Goal: Task Accomplishment & Management: Use online tool/utility

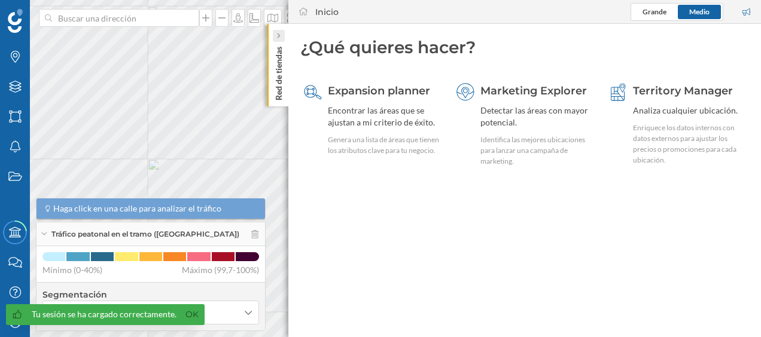
click at [278, 37] on icon at bounding box center [278, 36] width 3 height 5
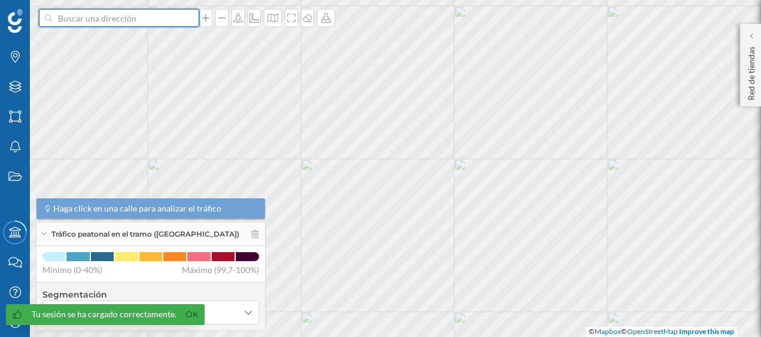
click at [169, 19] on input at bounding box center [119, 18] width 134 height 18
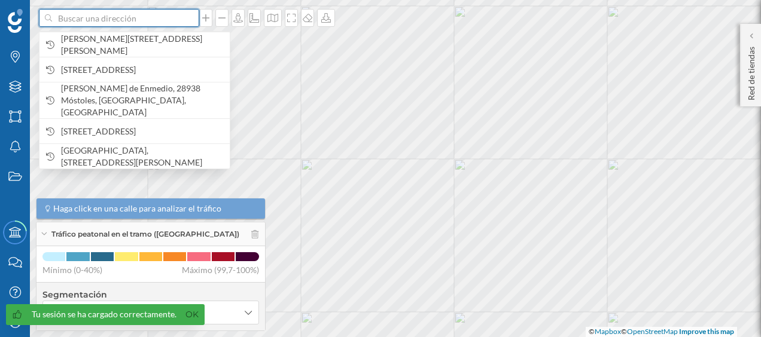
paste input "Av. [STREET_ADDRESS]"
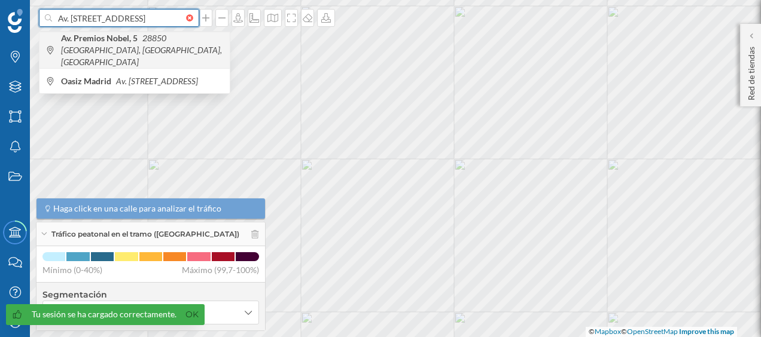
type input "Av. [STREET_ADDRESS]"
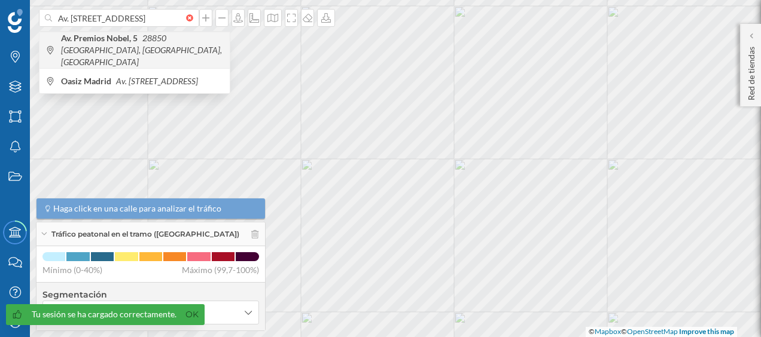
scroll to position [0, 0]
click at [159, 48] on span "Av. [STREET_ADDRESS]" at bounding box center [142, 50] width 163 height 36
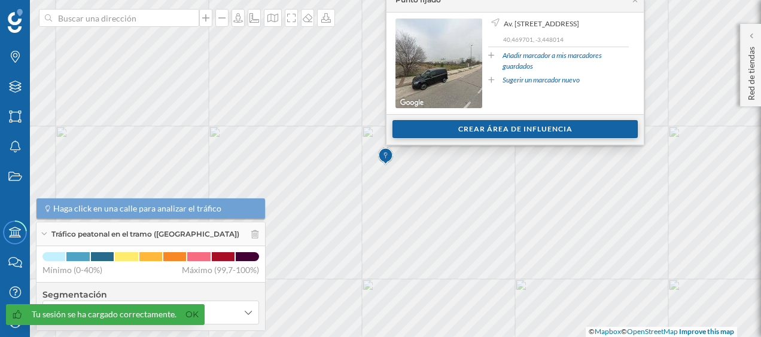
click at [504, 126] on div "Crear área de influencia" at bounding box center [514, 129] width 245 height 18
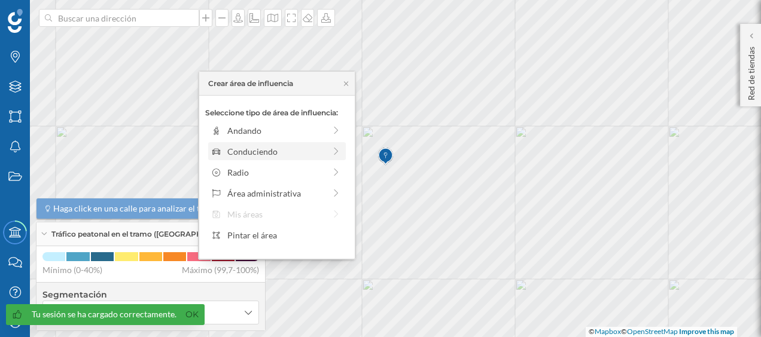
click at [310, 149] on div "Conduciendo" at bounding box center [276, 151] width 98 height 13
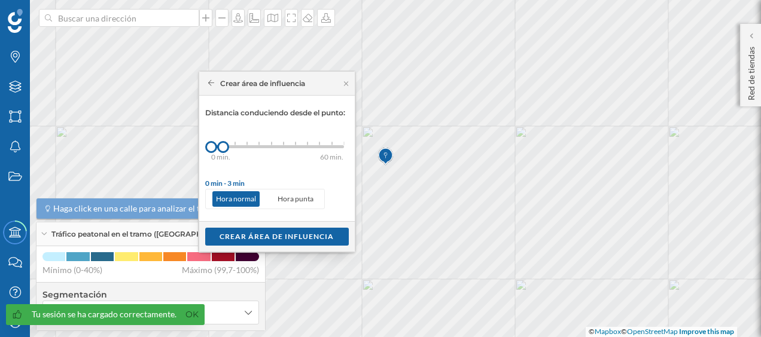
click at [233, 149] on div "0 min. 3 min. 5 min. 7 min. 10 min. 12 min. 15 min. 20 min. 30 min. 45 min. 50 …" at bounding box center [277, 146] width 133 height 15
click at [282, 236] on div "Crear área de influencia" at bounding box center [277, 236] width 144 height 18
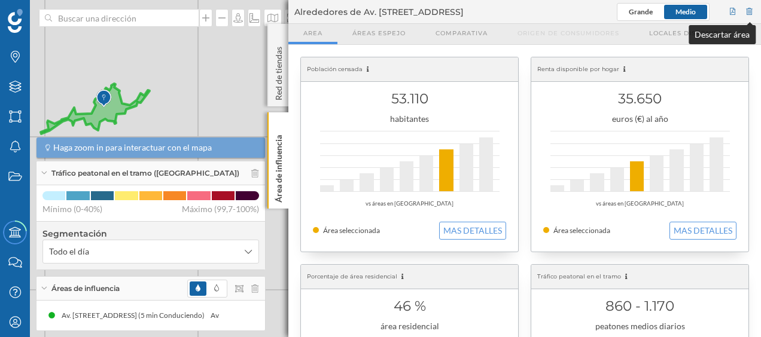
click at [751, 12] on div at bounding box center [749, 12] width 11 height 18
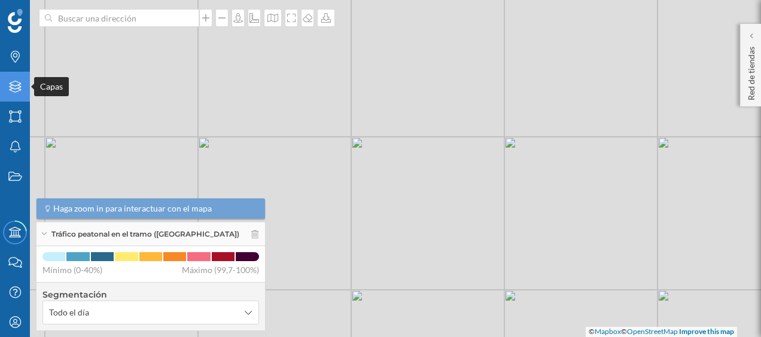
click at [17, 95] on div "Capas" at bounding box center [15, 87] width 30 height 30
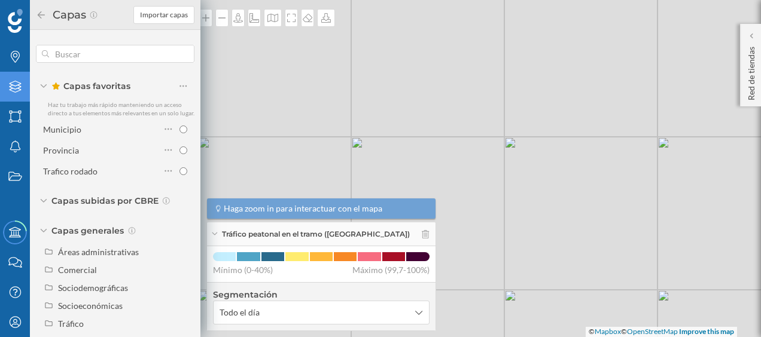
scroll to position [22, 0]
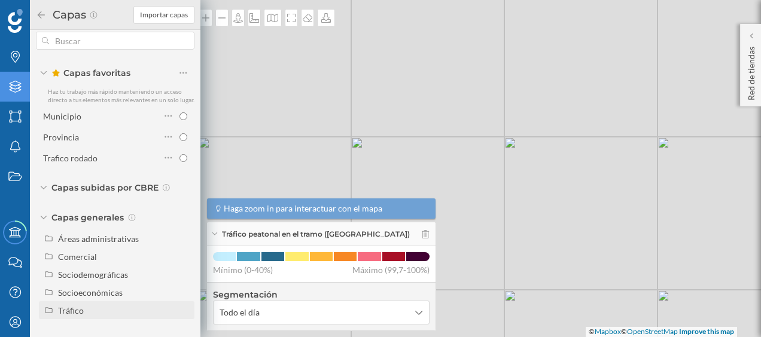
click at [85, 307] on div "Tráfico" at bounding box center [124, 311] width 132 height 13
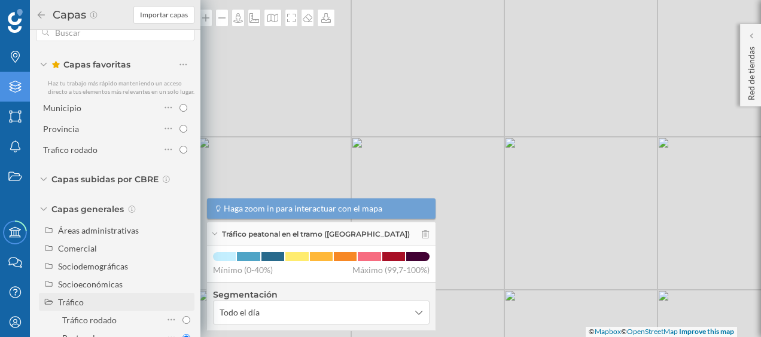
scroll to position [57, 0]
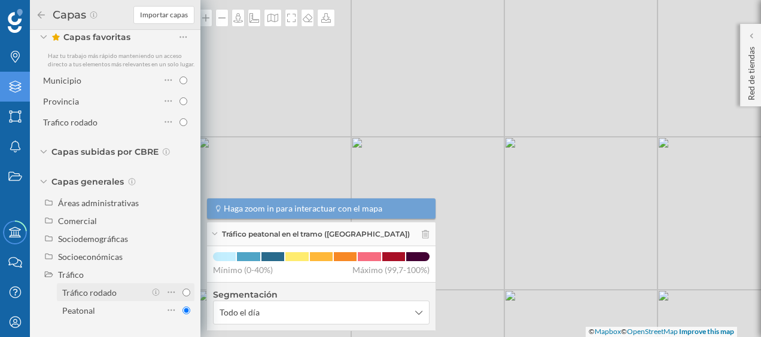
click at [109, 290] on div "Tráfico rodado" at bounding box center [89, 293] width 54 height 10
click at [182, 290] on input "Tráfico rodado" at bounding box center [186, 293] width 8 height 8
radio input "true"
click at [243, 59] on div "© Mapbox © OpenStreetMap Improve this map" at bounding box center [380, 168] width 761 height 337
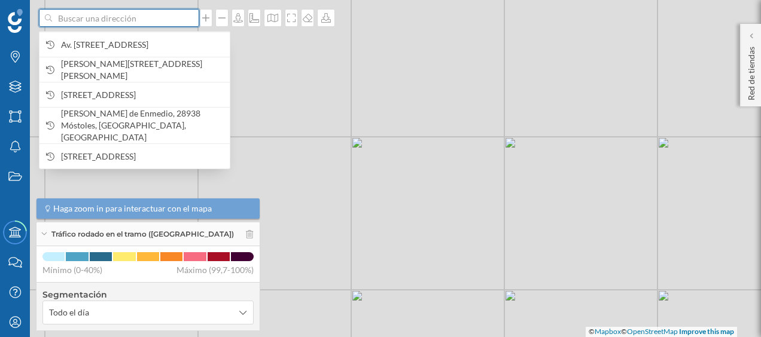
click at [124, 22] on input at bounding box center [119, 18] width 134 height 18
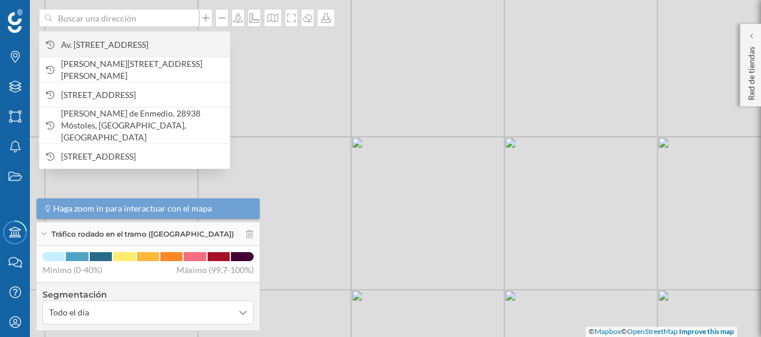
click at [129, 45] on span "Av. [STREET_ADDRESS]" at bounding box center [142, 45] width 163 height 12
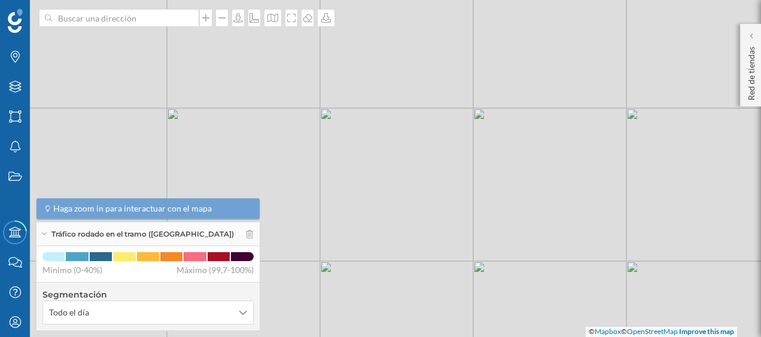
drag, startPoint x: 429, startPoint y: 199, endPoint x: 373, endPoint y: 235, distance: 66.2
click at [373, 235] on div "© Mapbox © OpenStreetMap Improve this map" at bounding box center [380, 168] width 761 height 337
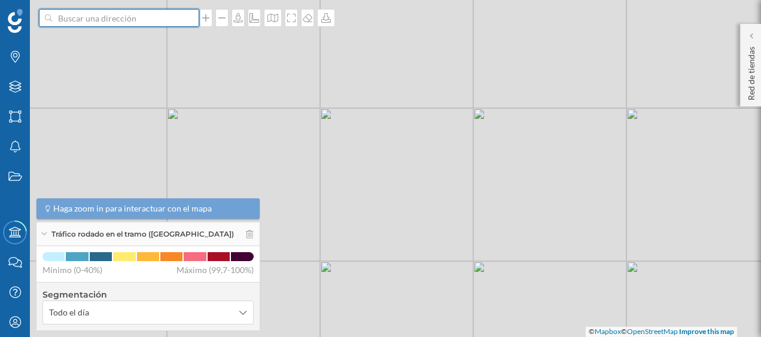
click at [153, 16] on input at bounding box center [119, 18] width 134 height 18
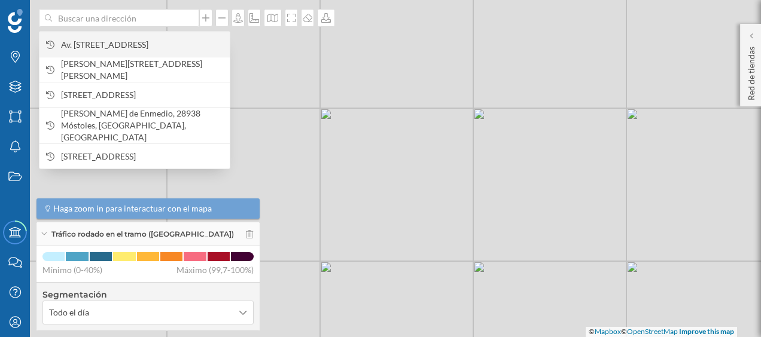
click at [147, 42] on span "Av. [STREET_ADDRESS]" at bounding box center [142, 45] width 163 height 12
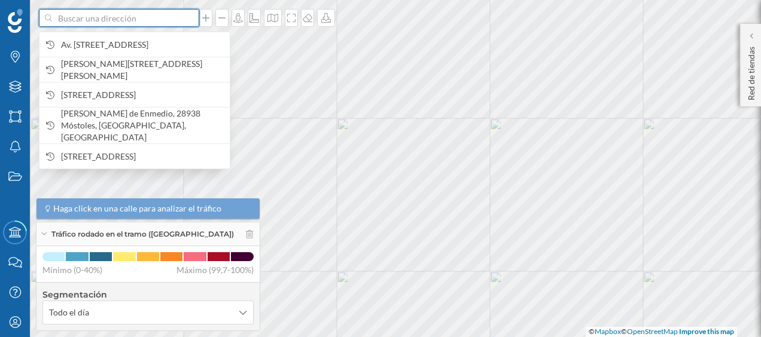
click at [154, 23] on input at bounding box center [119, 18] width 134 height 18
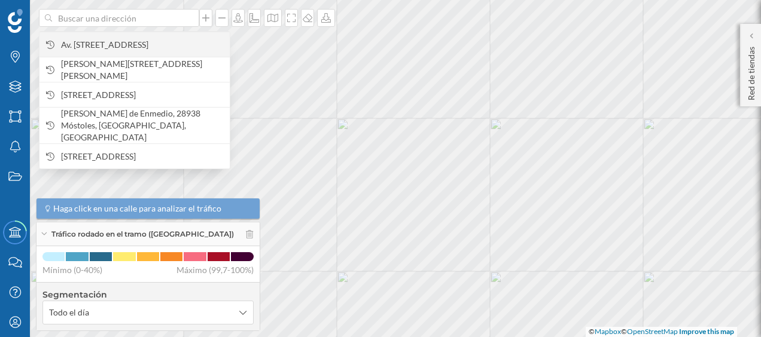
click at [156, 44] on span "Av. [STREET_ADDRESS]" at bounding box center [142, 45] width 163 height 12
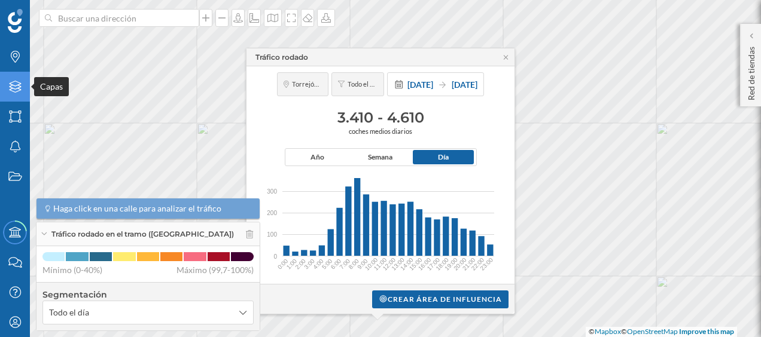
click at [19, 96] on div "Capas" at bounding box center [15, 87] width 30 height 30
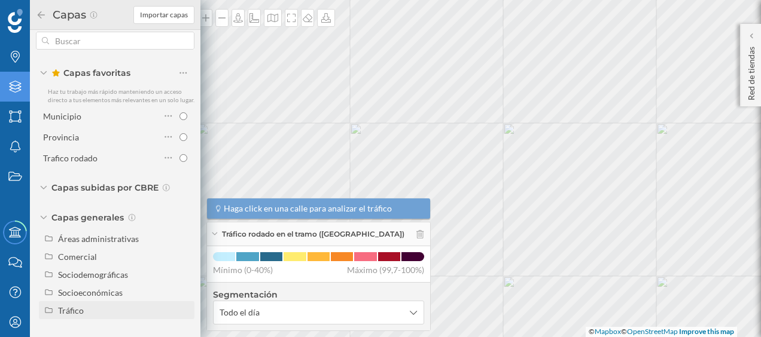
click at [97, 305] on div "Tráfico" at bounding box center [124, 311] width 132 height 13
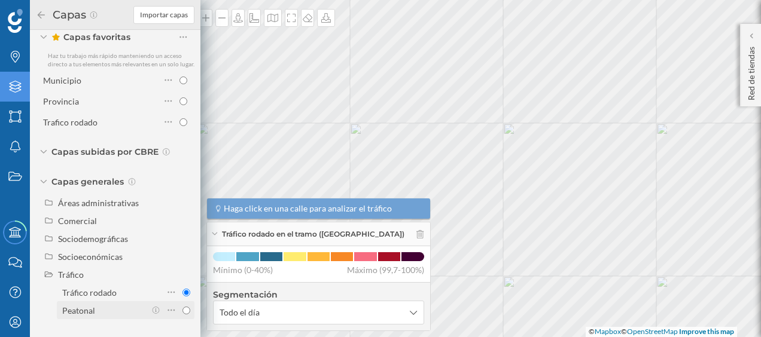
click at [84, 306] on div "Peatonal" at bounding box center [78, 311] width 33 height 10
click at [182, 307] on input "Peatonal" at bounding box center [186, 311] width 8 height 8
radio input "true"
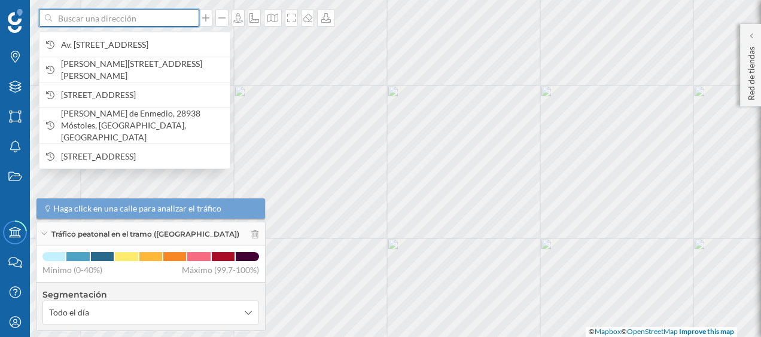
click at [131, 16] on input at bounding box center [119, 18] width 134 height 18
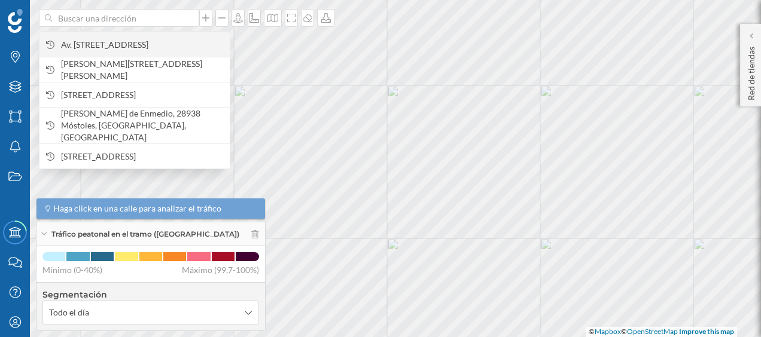
click at [132, 42] on span "Av. [STREET_ADDRESS]" at bounding box center [142, 45] width 163 height 12
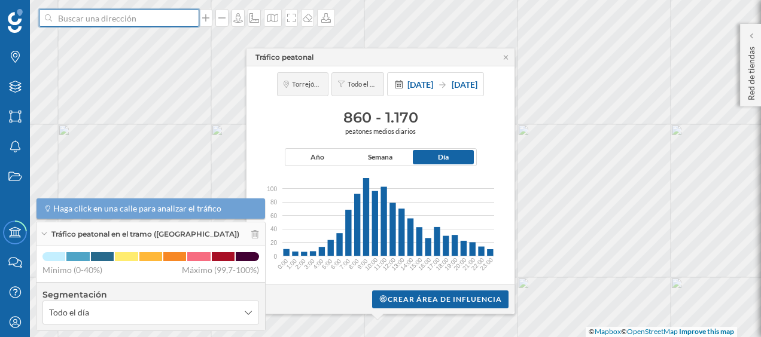
click at [173, 20] on input at bounding box center [119, 18] width 134 height 18
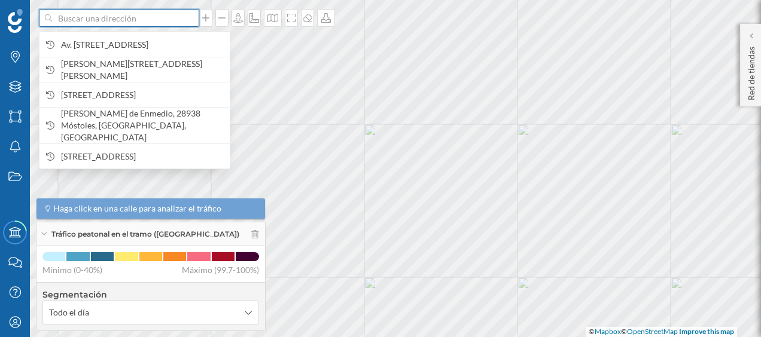
paste input "C. [PERSON_NAME], s/n, 28320 [PERSON_NAME], [GEOGRAPHIC_DATA]"
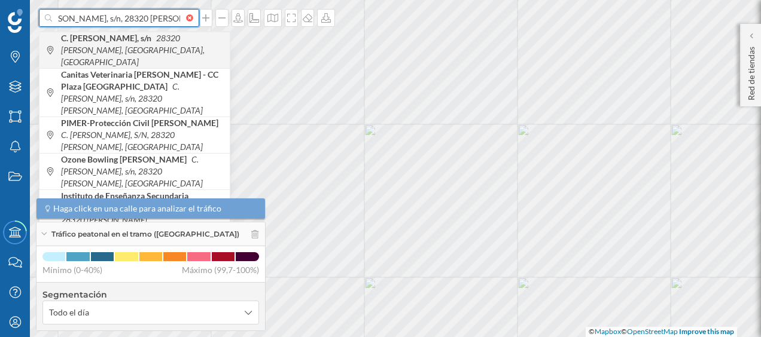
type input "C. [PERSON_NAME], s/n, 28320 [PERSON_NAME], [GEOGRAPHIC_DATA]"
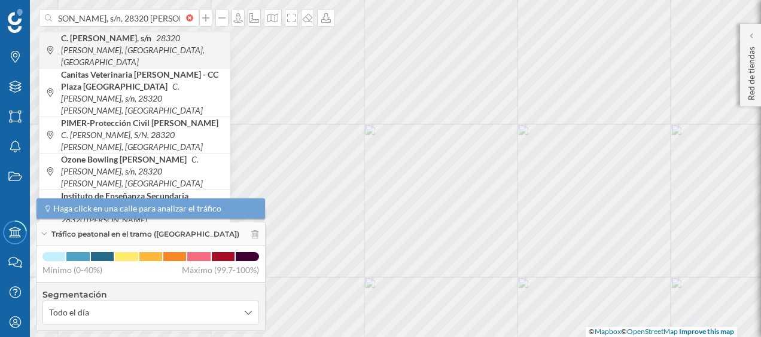
click at [146, 45] on span "C. [PERSON_NAME], s/n 28320 [PERSON_NAME], [GEOGRAPHIC_DATA], [GEOGRAPHIC_DATA]" at bounding box center [142, 50] width 163 height 36
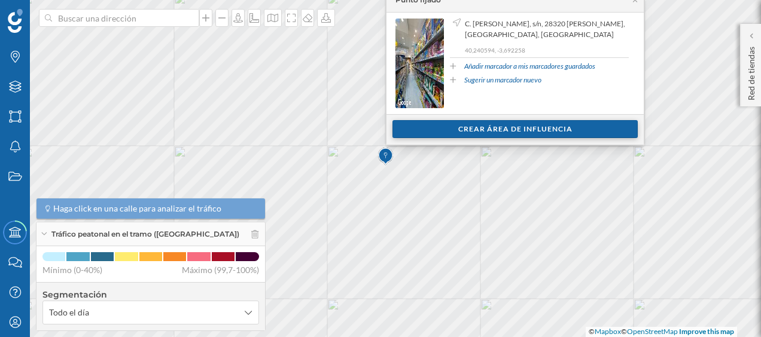
click at [541, 121] on div "Crear área de influencia" at bounding box center [514, 129] width 245 height 18
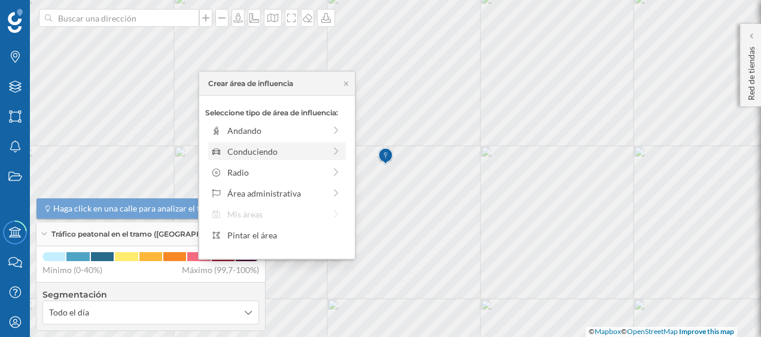
click at [340, 152] on icon at bounding box center [336, 151] width 11 height 8
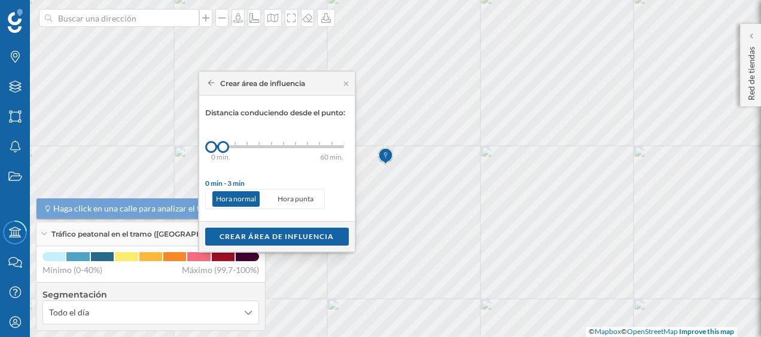
click at [236, 145] on div "0 min. 3 min. 5 min. 7 min. 10 min. 12 min. 15 min. 20 min. 30 min. 45 min. 50 …" at bounding box center [277, 146] width 133 height 3
click at [270, 239] on div "Crear área de influencia" at bounding box center [277, 236] width 144 height 18
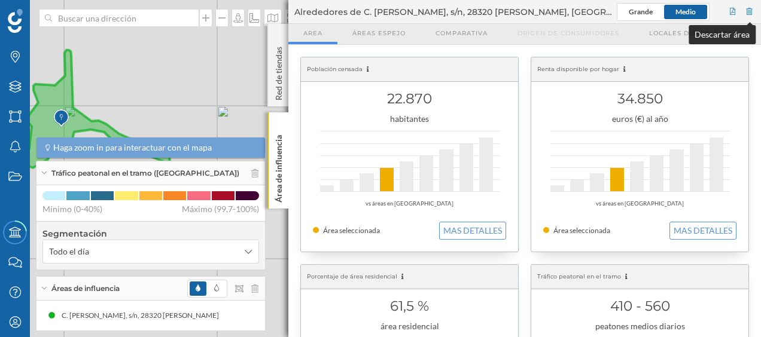
click at [753, 11] on div at bounding box center [749, 12] width 11 height 18
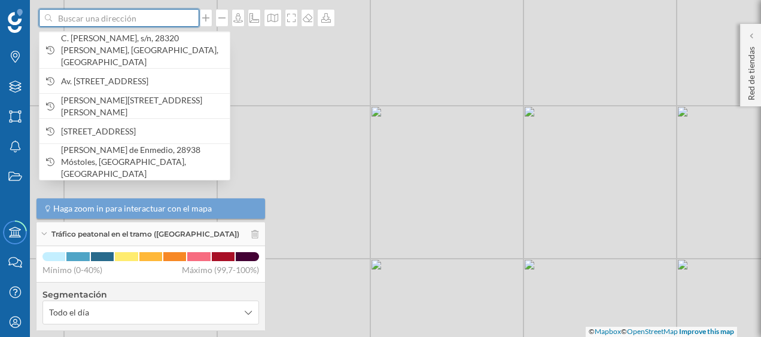
click at [115, 23] on input at bounding box center [119, 18] width 134 height 18
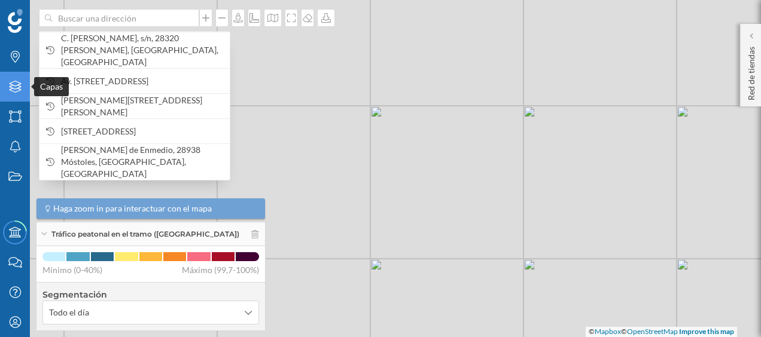
click at [13, 89] on icon "Capas" at bounding box center [15, 87] width 15 height 12
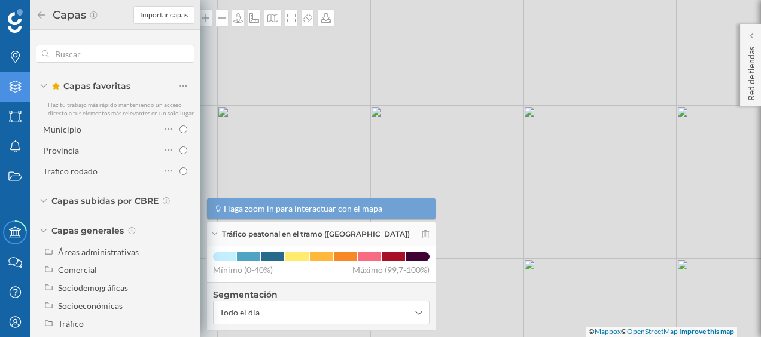
scroll to position [22, 0]
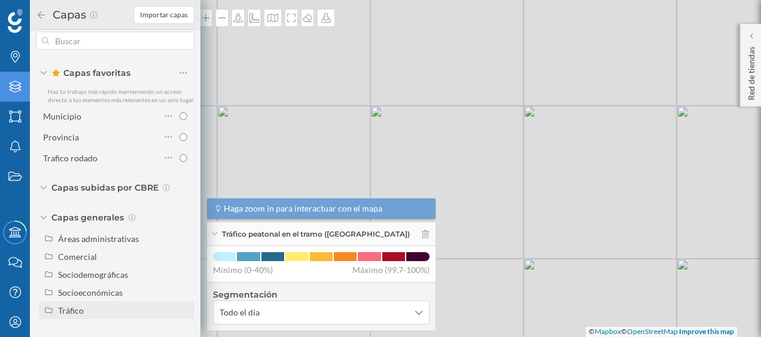
click at [71, 316] on div "Tráfico" at bounding box center [124, 311] width 132 height 13
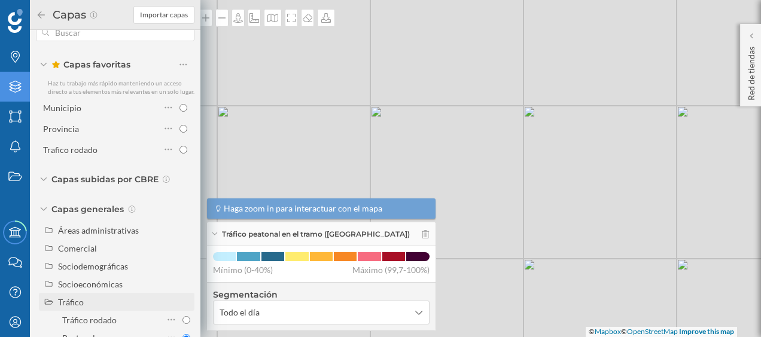
scroll to position [57, 0]
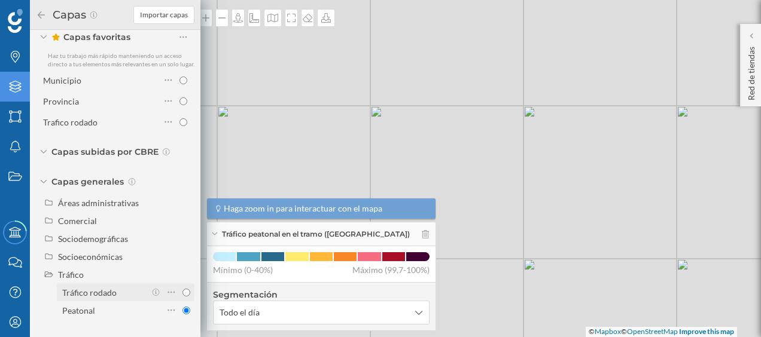
click at [92, 288] on div "Tráfico rodado" at bounding box center [89, 293] width 54 height 10
click at [182, 289] on input "Tráfico rodado" at bounding box center [186, 293] width 8 height 8
radio input "true"
click at [222, 79] on div "© Mapbox © OpenStreetMap Improve this map" at bounding box center [380, 168] width 761 height 337
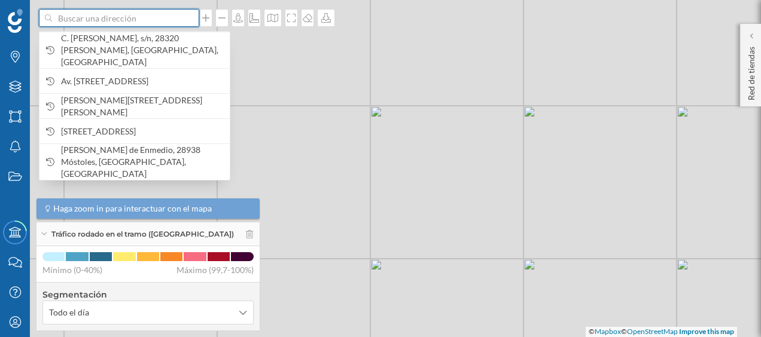
click at [135, 25] on input at bounding box center [119, 18] width 134 height 18
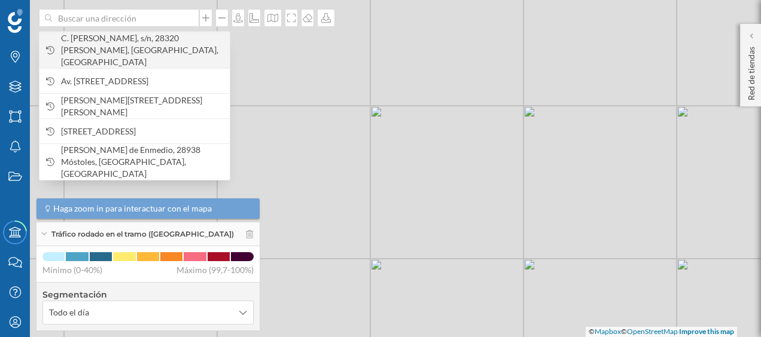
click at [136, 41] on span "C. [PERSON_NAME], s/n, 28320 [PERSON_NAME], [GEOGRAPHIC_DATA], [GEOGRAPHIC_DATA]" at bounding box center [142, 50] width 163 height 36
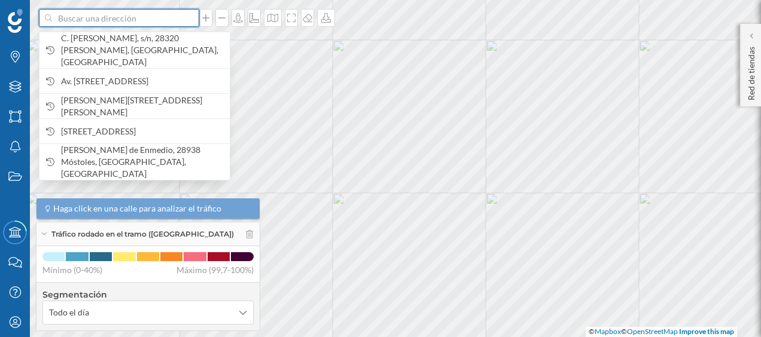
click at [151, 20] on input at bounding box center [119, 18] width 134 height 18
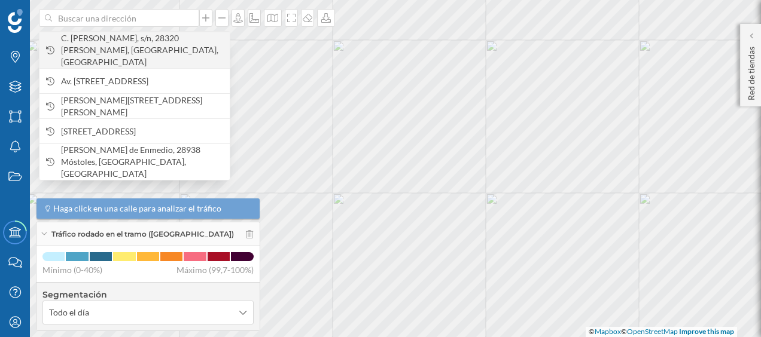
click at [136, 39] on span "C. [PERSON_NAME], s/n, 28320 [PERSON_NAME], [GEOGRAPHIC_DATA], [GEOGRAPHIC_DATA]" at bounding box center [142, 50] width 163 height 36
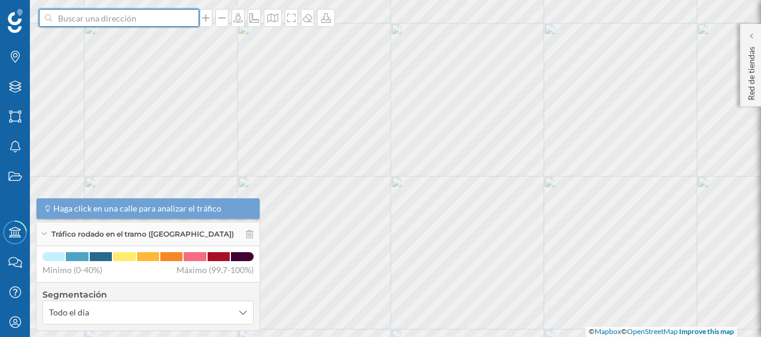
click at [121, 19] on input at bounding box center [119, 18] width 134 height 18
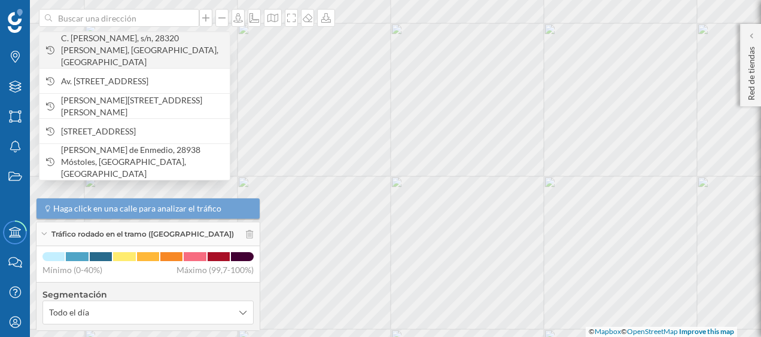
click at [111, 45] on span "C. [PERSON_NAME], s/n, 28320 [PERSON_NAME], [GEOGRAPHIC_DATA], [GEOGRAPHIC_DATA]" at bounding box center [142, 50] width 163 height 36
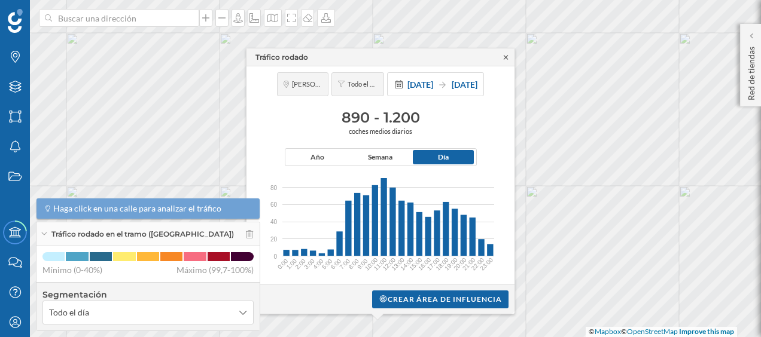
click at [504, 59] on icon at bounding box center [506, 57] width 4 height 4
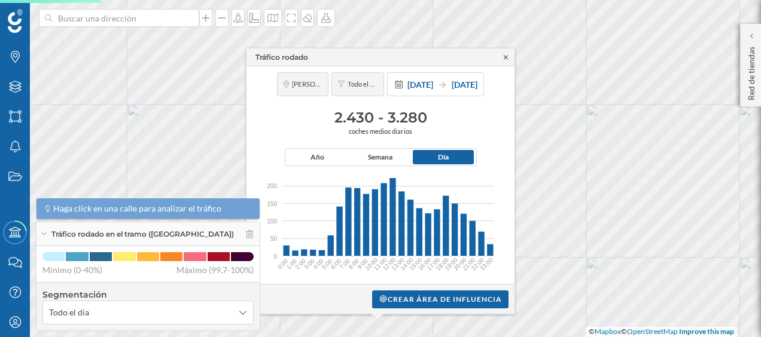
click at [505, 56] on icon at bounding box center [506, 57] width 4 height 4
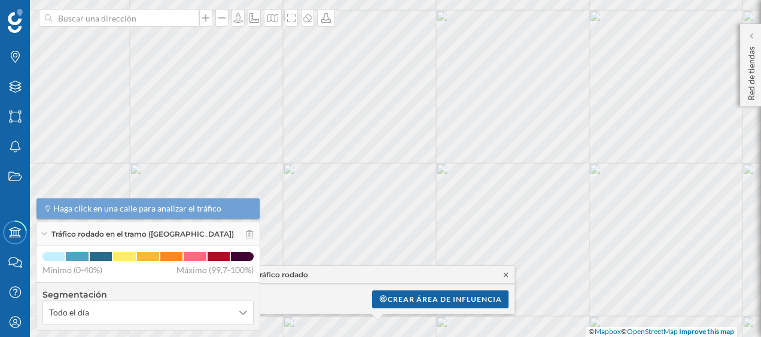
click at [504, 273] on icon at bounding box center [505, 275] width 9 height 7
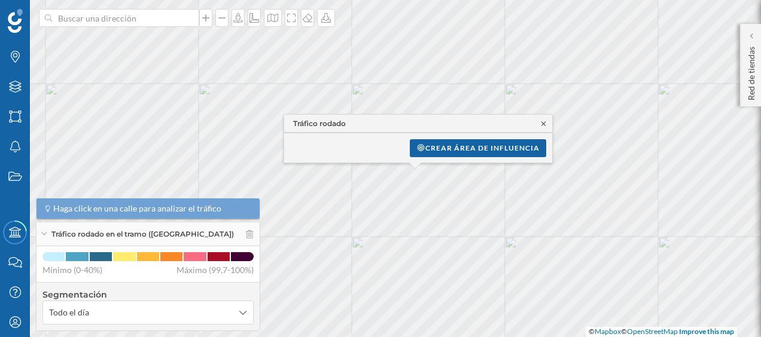
click at [544, 123] on icon at bounding box center [543, 123] width 9 height 7
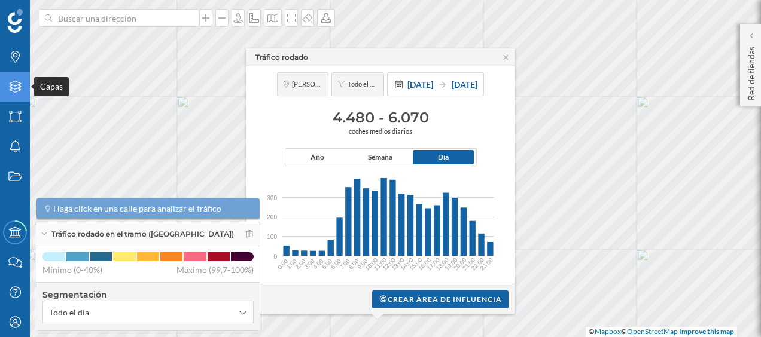
click at [19, 92] on icon "Capas" at bounding box center [15, 87] width 15 height 12
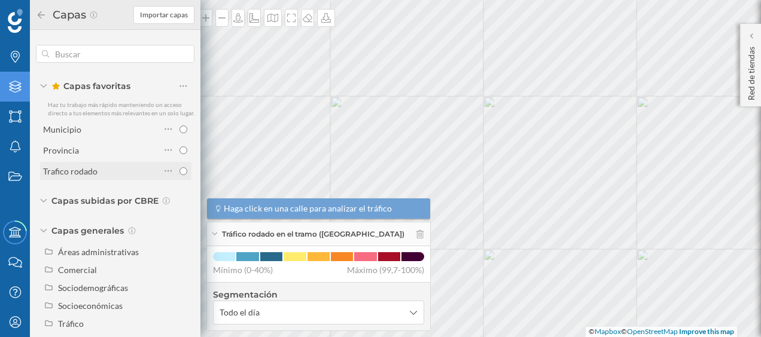
scroll to position [22, 0]
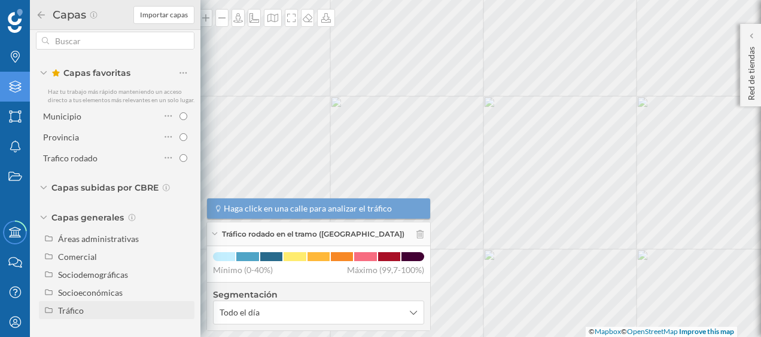
click at [84, 309] on div "Tráfico" at bounding box center [124, 311] width 132 height 13
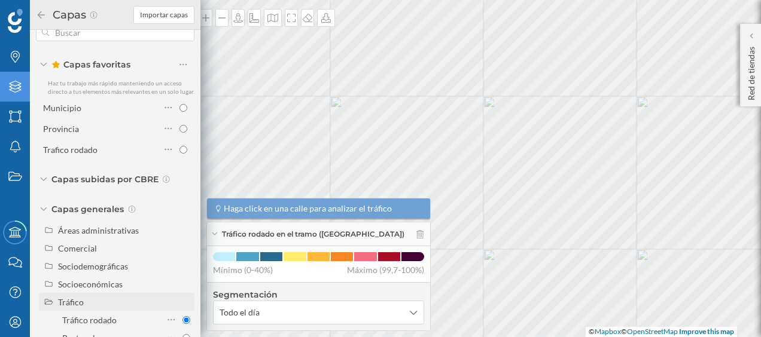
scroll to position [57, 0]
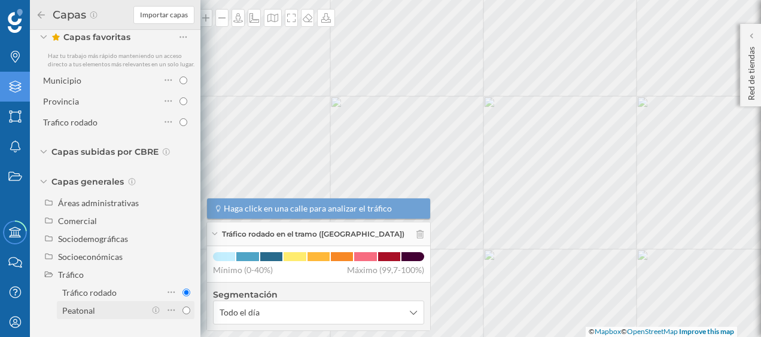
click at [92, 310] on div "Peatonal" at bounding box center [78, 311] width 33 height 10
click at [182, 310] on input "Peatonal" at bounding box center [186, 311] width 8 height 8
radio input "true"
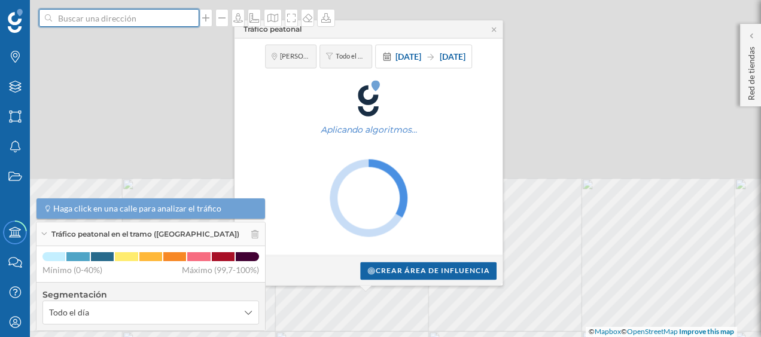
click at [101, 16] on input at bounding box center [119, 18] width 134 height 18
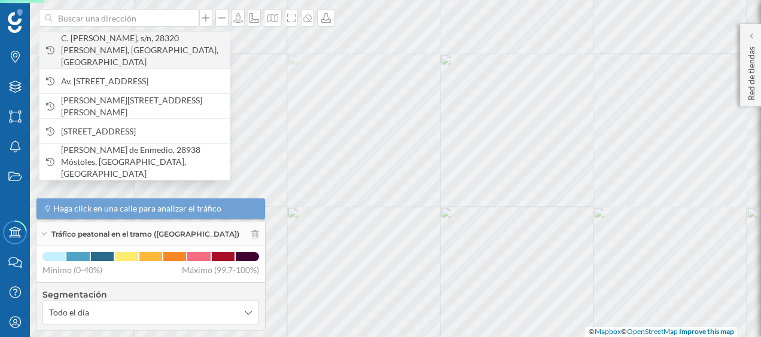
click at [103, 36] on span "C. [PERSON_NAME], s/n, 28320 [PERSON_NAME], [GEOGRAPHIC_DATA], [GEOGRAPHIC_DATA]" at bounding box center [142, 50] width 163 height 36
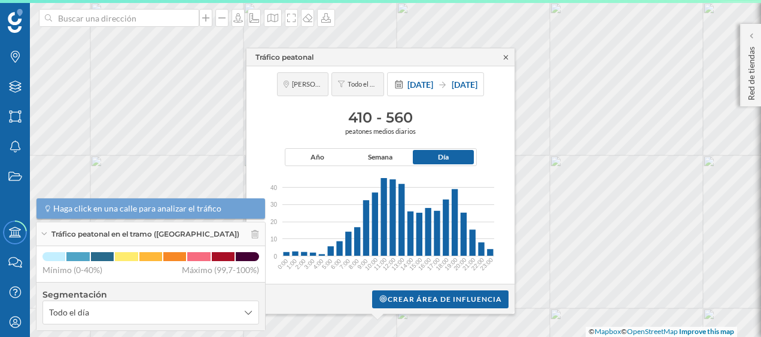
click at [508, 57] on icon at bounding box center [505, 57] width 9 height 7
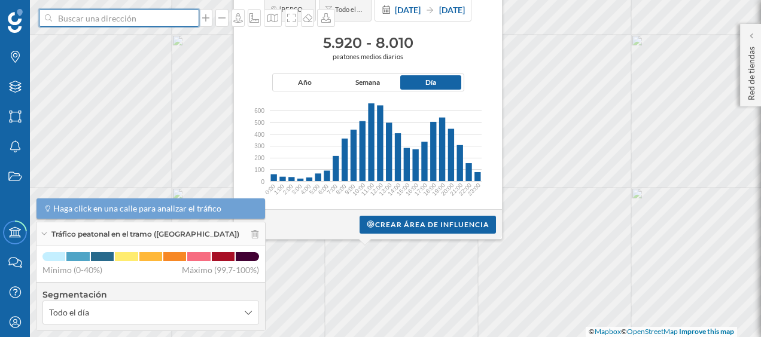
click at [130, 19] on input at bounding box center [119, 18] width 134 height 18
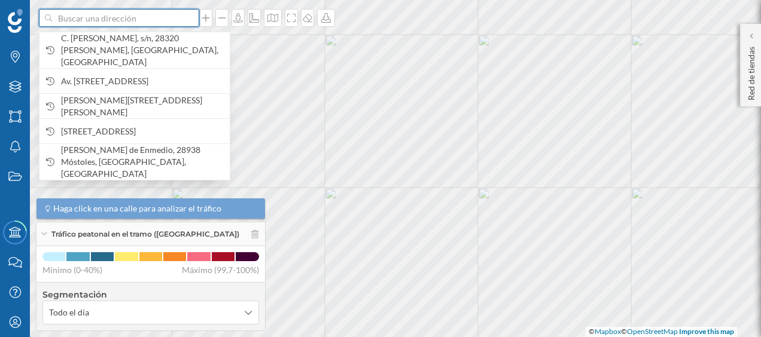
paste input "[PERSON_NAME][STREET_ADDRESS]"
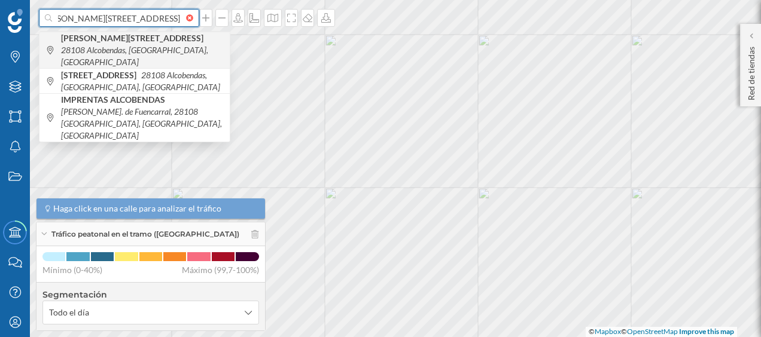
type input "[PERSON_NAME][STREET_ADDRESS]"
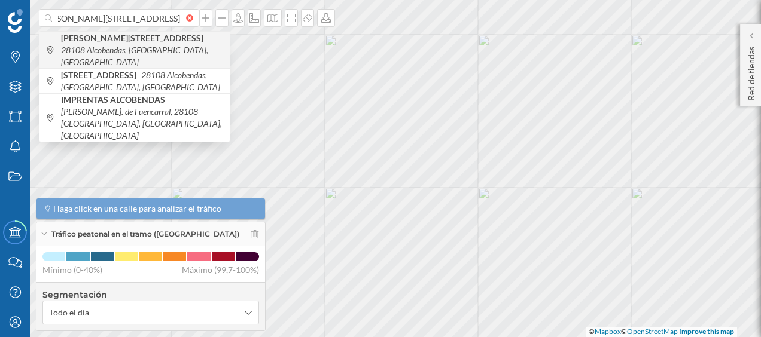
scroll to position [0, 0]
click at [127, 48] on icon "28108 Alcobendas, [GEOGRAPHIC_DATA], [GEOGRAPHIC_DATA]" at bounding box center [134, 56] width 147 height 22
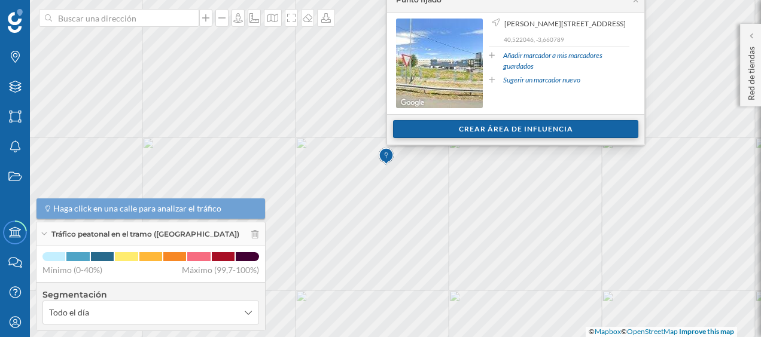
click at [507, 124] on div "Crear área de influencia" at bounding box center [515, 129] width 245 height 18
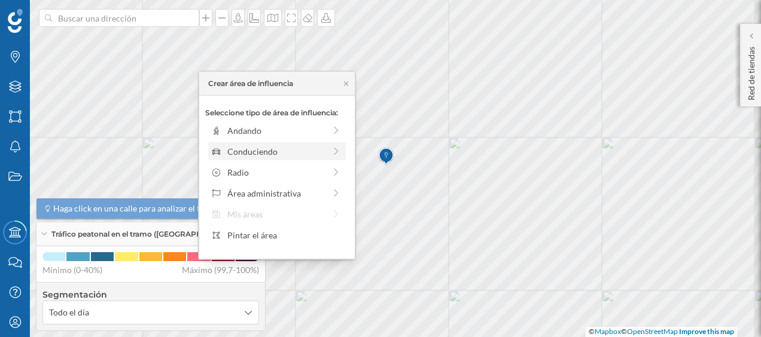
click at [288, 147] on div "Conduciendo" at bounding box center [276, 151] width 98 height 13
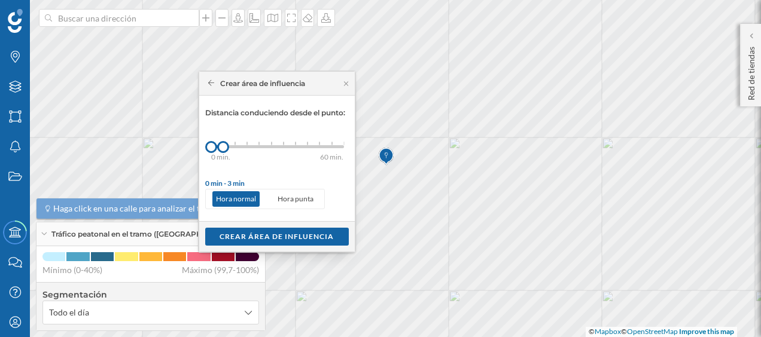
click at [236, 147] on div "0 min. 3 min. 5 min. 7 min. 10 min. 12 min. 15 min. 20 min. 30 min. 45 min. 50 …" at bounding box center [277, 146] width 133 height 3
click at [268, 235] on div "Crear área de influencia" at bounding box center [277, 236] width 144 height 18
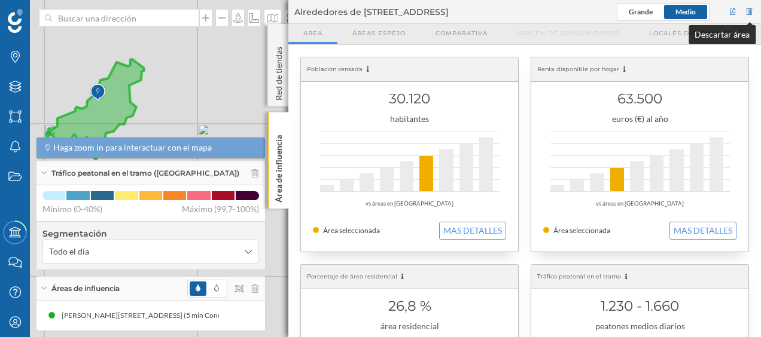
click at [752, 7] on div at bounding box center [749, 12] width 11 height 18
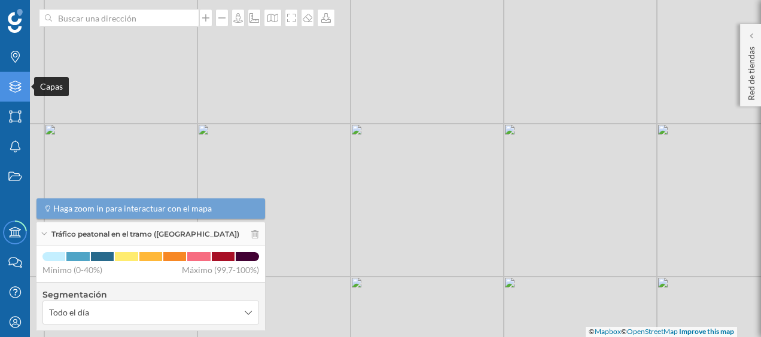
click at [11, 83] on icon at bounding box center [15, 87] width 12 height 12
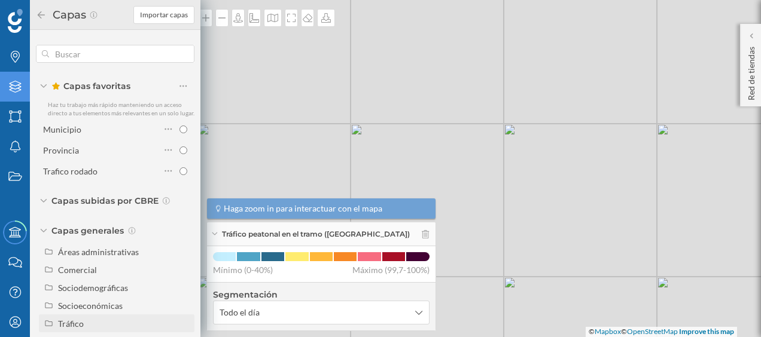
scroll to position [22, 0]
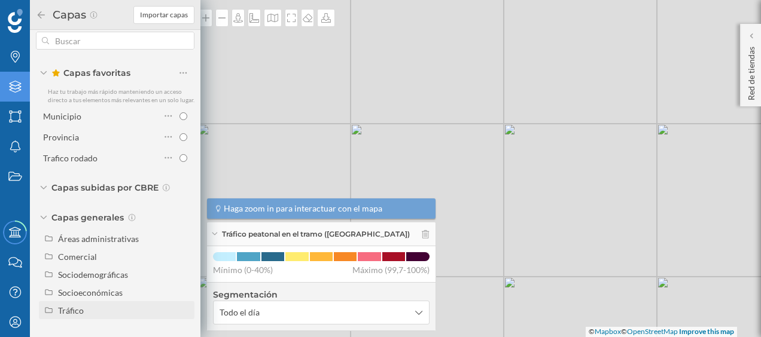
click at [92, 315] on div "Tráfico" at bounding box center [124, 311] width 132 height 13
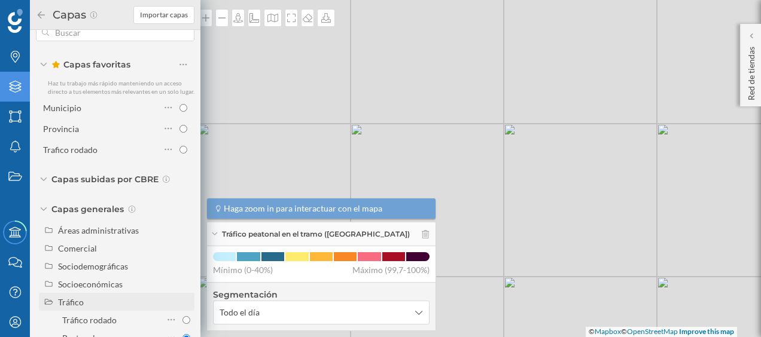
scroll to position [57, 0]
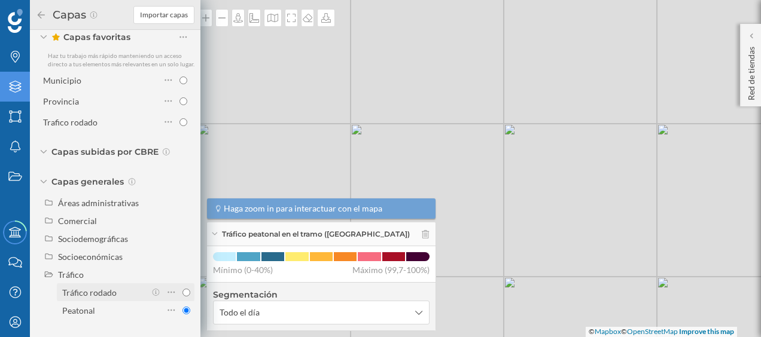
click at [98, 299] on div "Tráfico rodado" at bounding box center [103, 293] width 83 height 13
click at [182, 297] on input "Tráfico rodado" at bounding box center [186, 293] width 8 height 8
radio input "true"
click at [262, 95] on div "© Mapbox © OpenStreetMap Improve this map" at bounding box center [380, 168] width 761 height 337
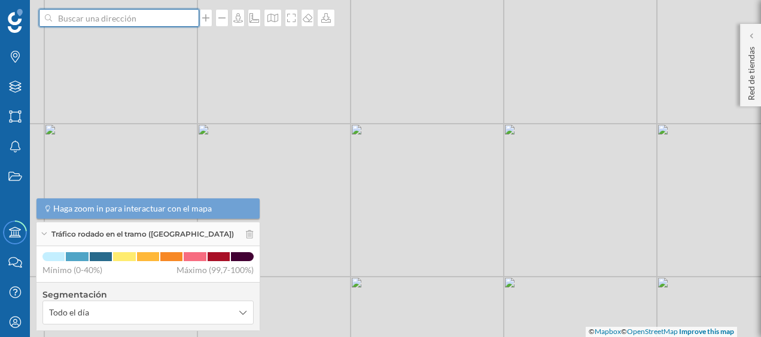
click at [146, 14] on input at bounding box center [119, 18] width 134 height 18
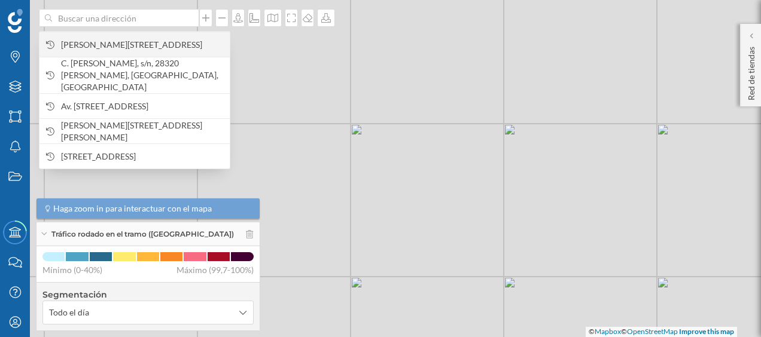
click at [142, 39] on span "[PERSON_NAME][STREET_ADDRESS]" at bounding box center [142, 45] width 163 height 12
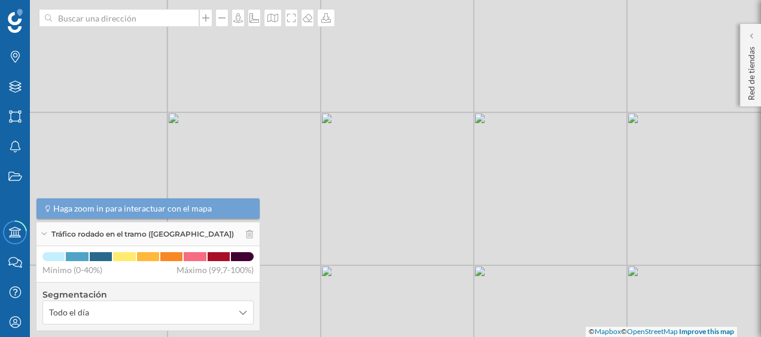
drag, startPoint x: 462, startPoint y: 209, endPoint x: 372, endPoint y: 269, distance: 108.7
click at [372, 269] on div "© Mapbox © OpenStreetMap Improve this map" at bounding box center [380, 168] width 761 height 337
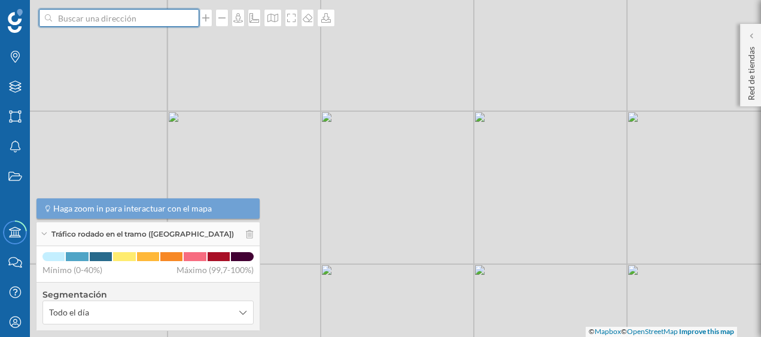
click at [185, 22] on input at bounding box center [119, 18] width 134 height 18
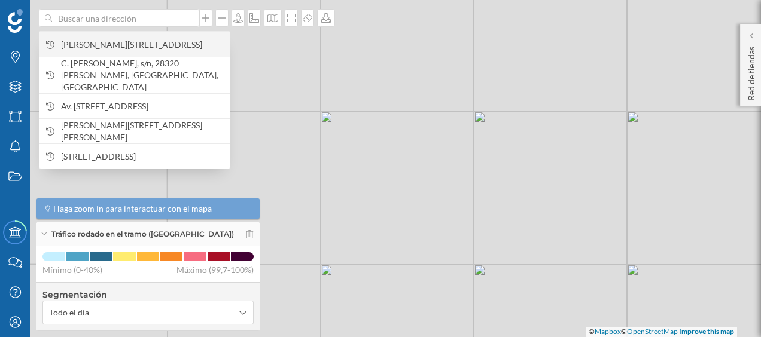
click at [180, 44] on span "[PERSON_NAME][STREET_ADDRESS]" at bounding box center [142, 45] width 163 height 12
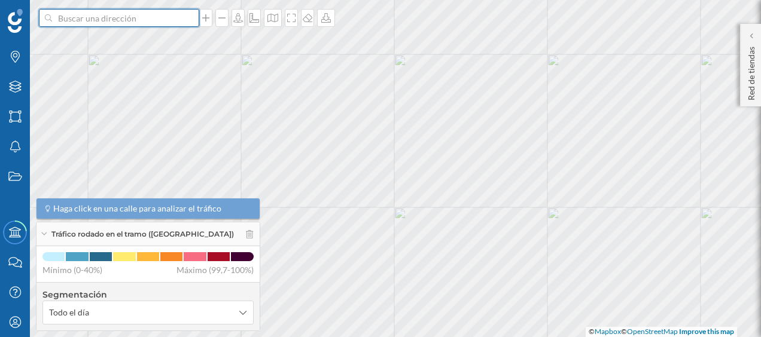
click at [140, 20] on input at bounding box center [119, 18] width 134 height 18
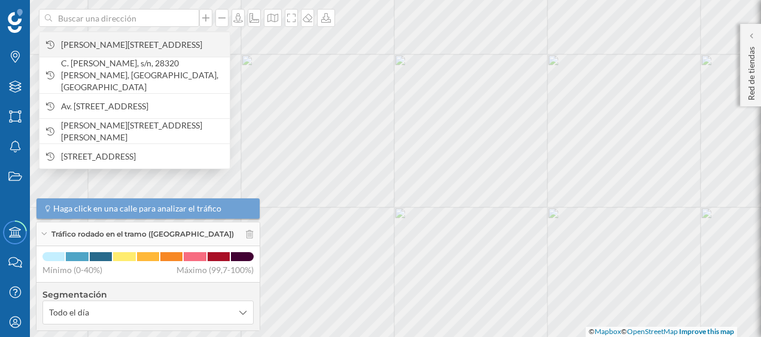
click at [129, 43] on span "[PERSON_NAME][STREET_ADDRESS]" at bounding box center [142, 45] width 163 height 12
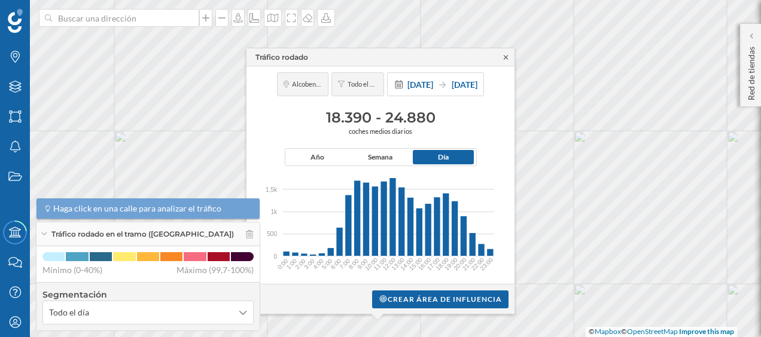
click at [507, 59] on icon at bounding box center [505, 57] width 9 height 7
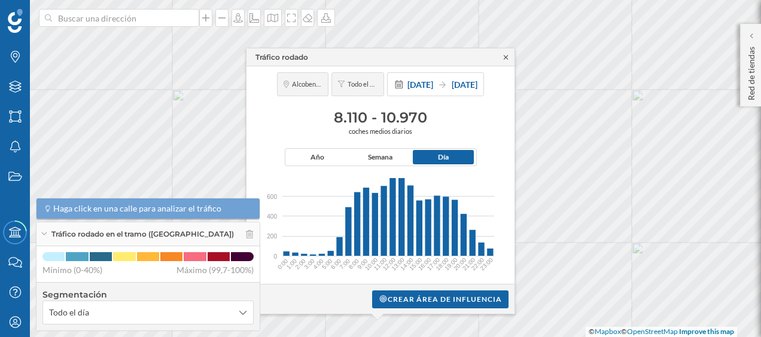
click at [509, 58] on icon at bounding box center [505, 57] width 9 height 7
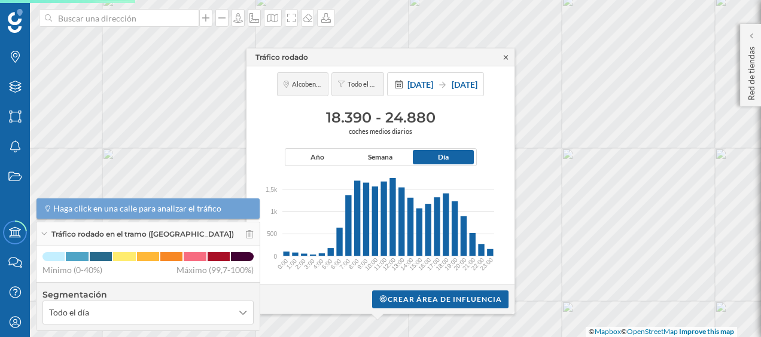
click at [506, 58] on icon at bounding box center [505, 57] width 9 height 7
click at [506, 59] on icon at bounding box center [505, 57] width 9 height 7
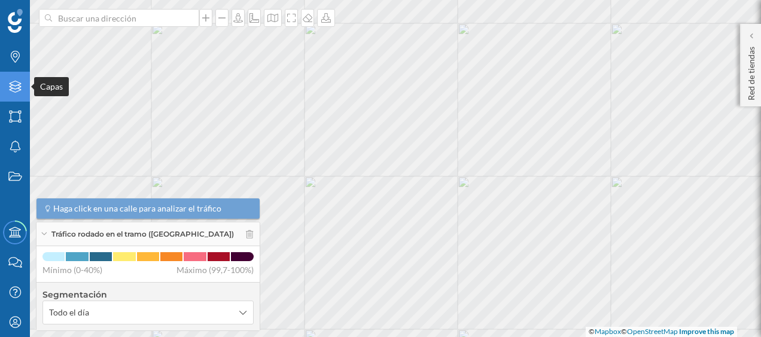
click at [23, 90] on div "Capas" at bounding box center [15, 87] width 30 height 30
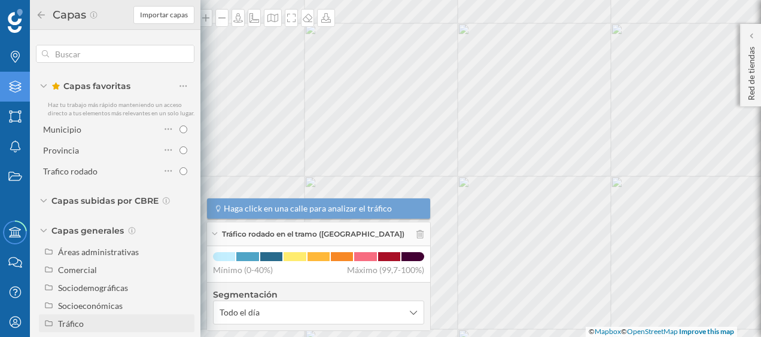
click at [78, 329] on div "Tráfico" at bounding box center [71, 324] width 26 height 10
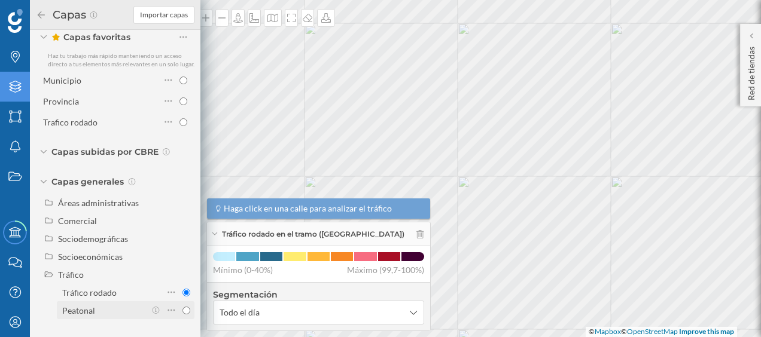
click at [108, 310] on div "Peatonal" at bounding box center [103, 311] width 83 height 13
click at [182, 310] on input "Peatonal" at bounding box center [186, 311] width 8 height 8
radio input "true"
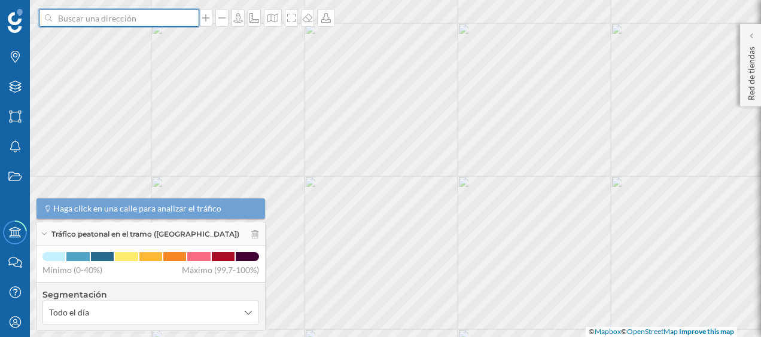
click at [153, 26] on input at bounding box center [119, 18] width 134 height 18
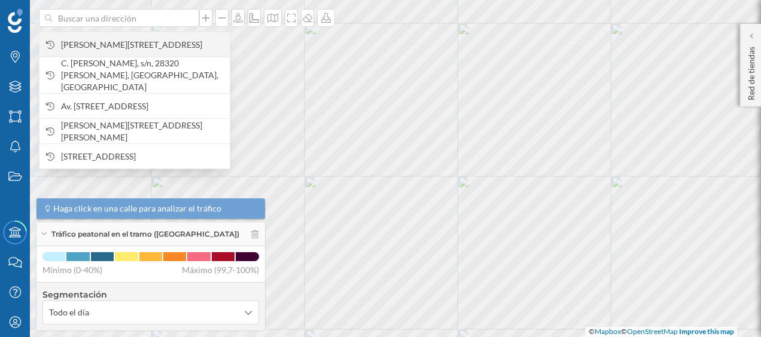
click at [140, 43] on span "[PERSON_NAME][STREET_ADDRESS]" at bounding box center [142, 45] width 163 height 12
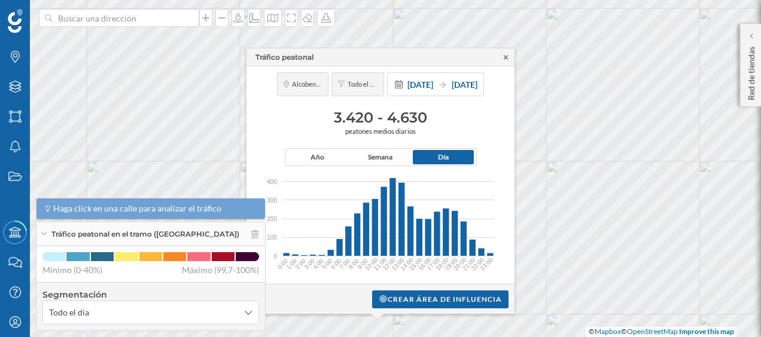
click at [509, 59] on icon at bounding box center [505, 57] width 9 height 7
